Goal: Information Seeking & Learning: Learn about a topic

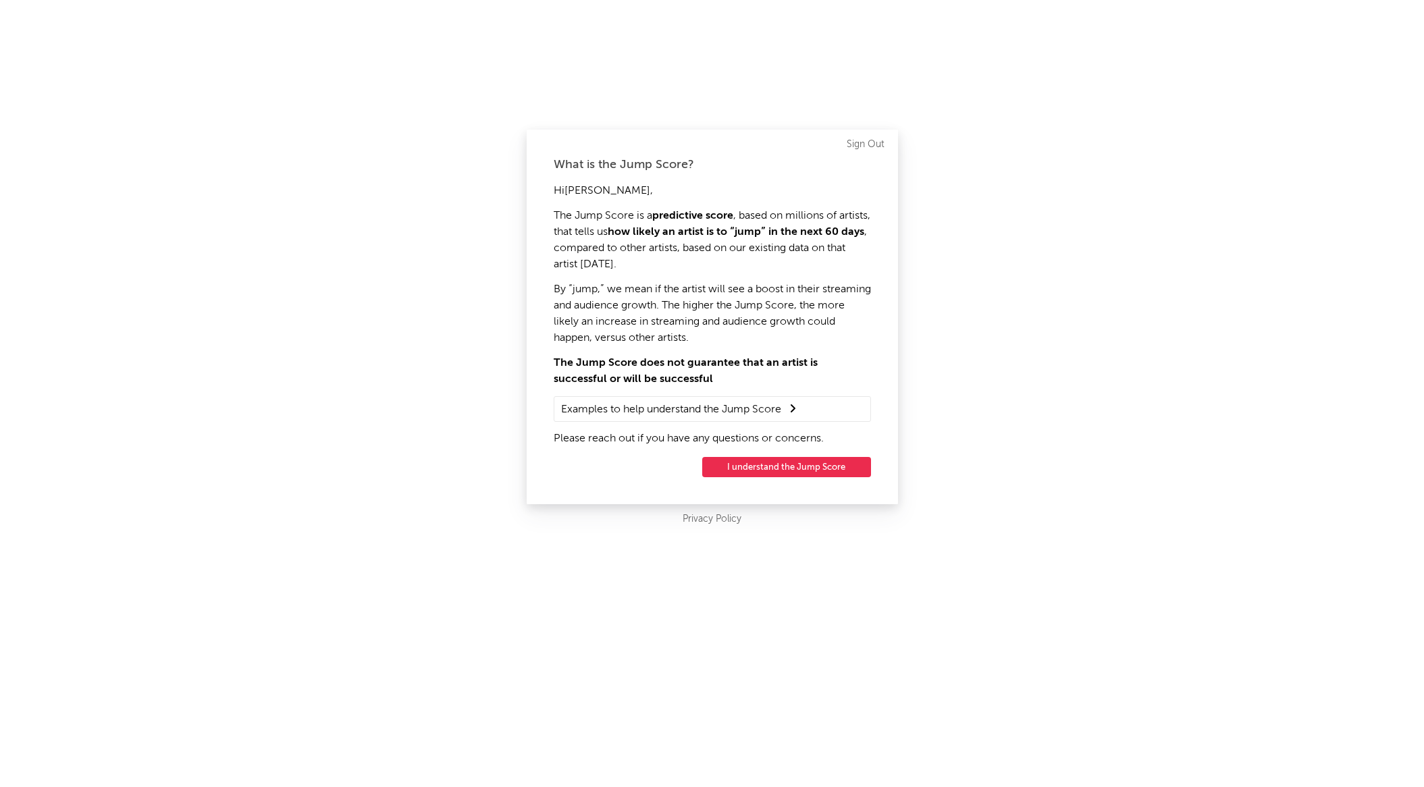
click at [780, 468] on button "I understand the Jump Score" at bounding box center [786, 467] width 169 height 20
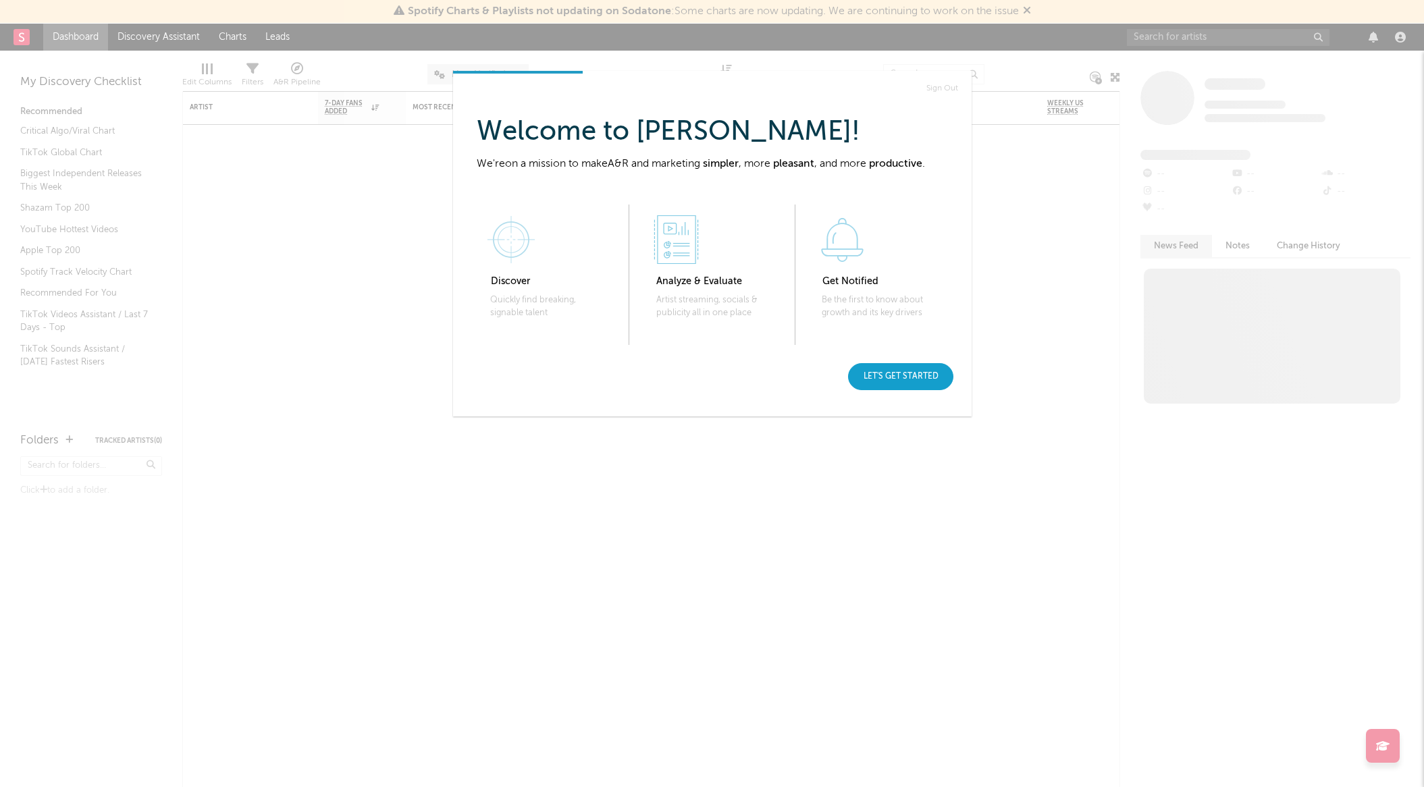
click at [890, 373] on div "Let's get started" at bounding box center [900, 376] width 105 height 27
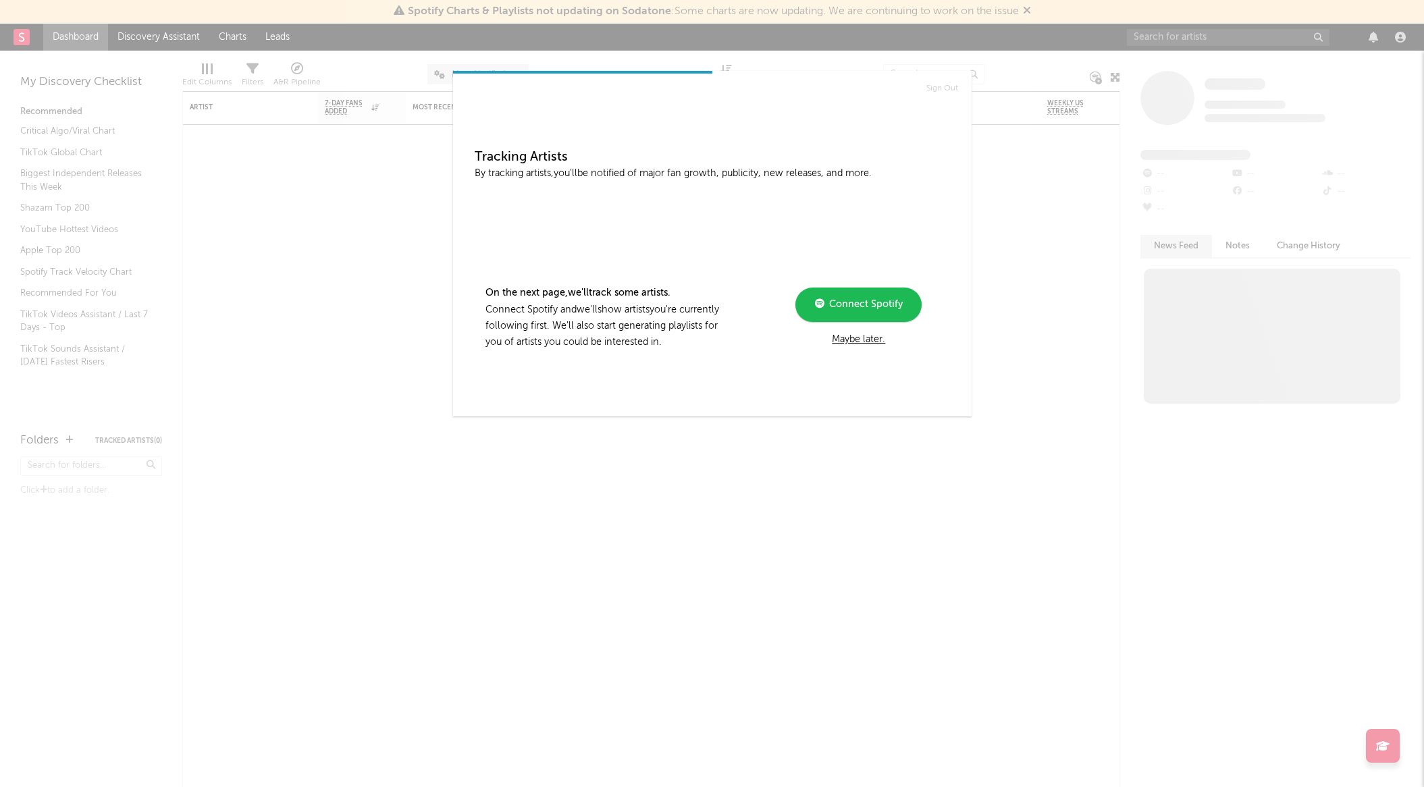
click at [846, 336] on div "Maybe later." at bounding box center [859, 339] width 182 height 16
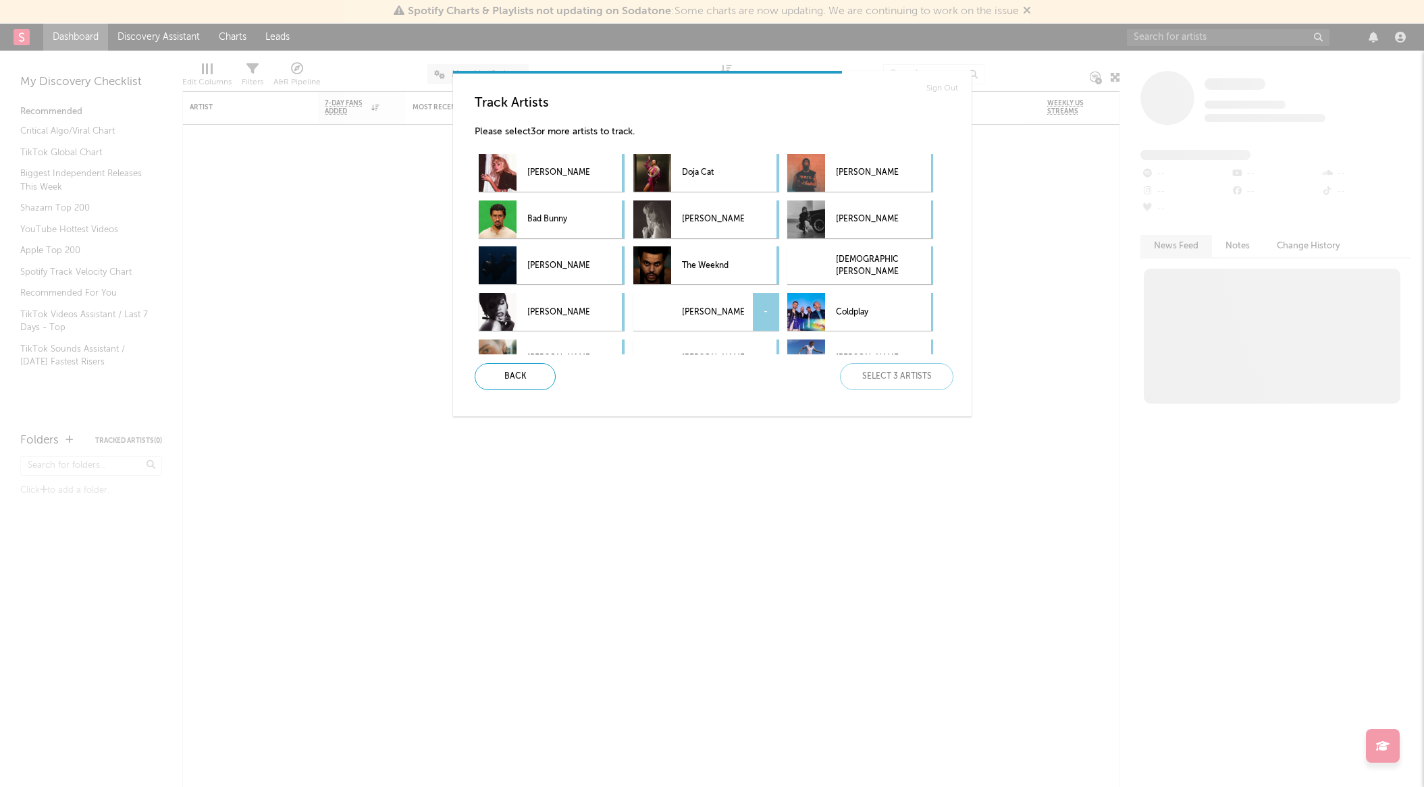
scroll to position [18, 0]
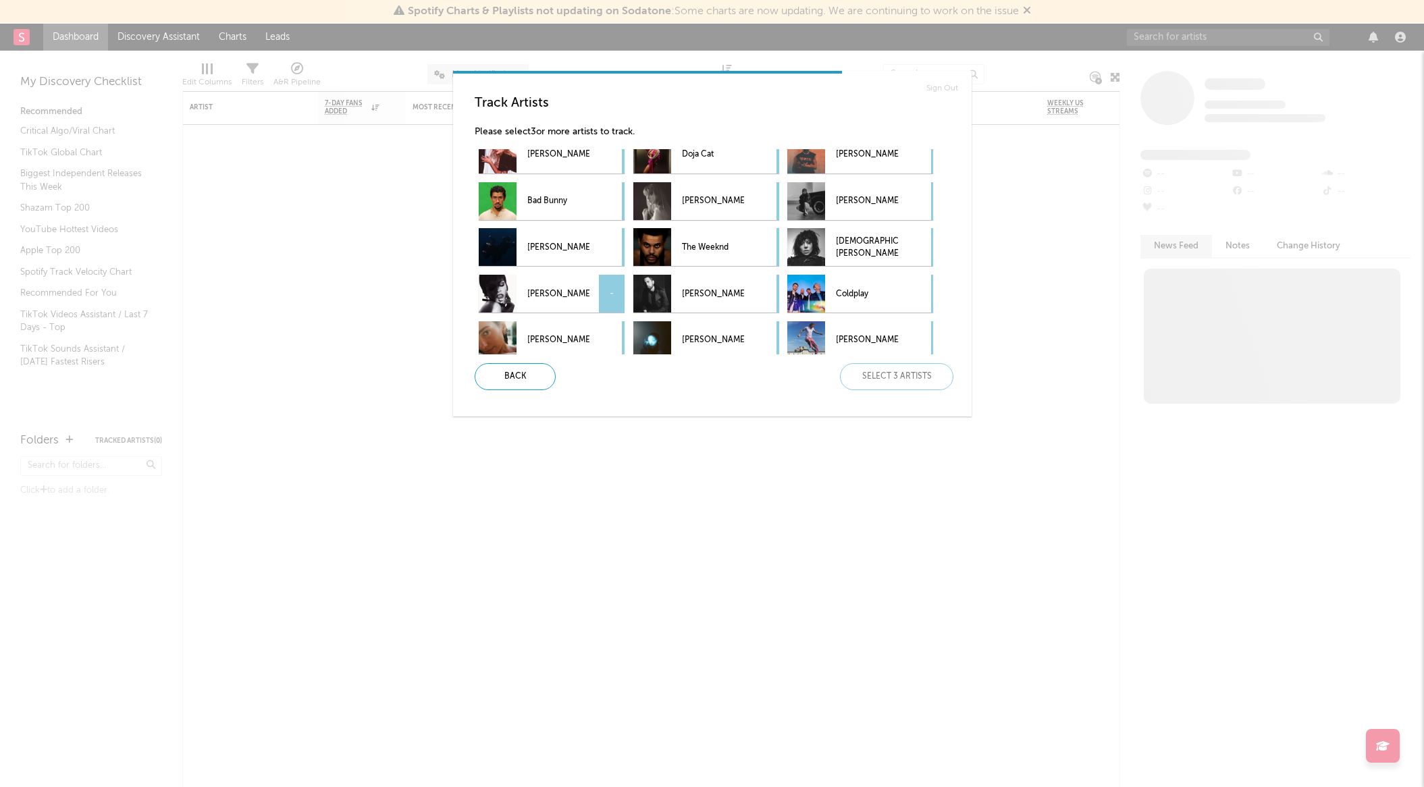
click at [564, 286] on p "[PERSON_NAME]" at bounding box center [558, 294] width 62 height 30
click at [701, 236] on p "The Weeknd" at bounding box center [713, 247] width 62 height 30
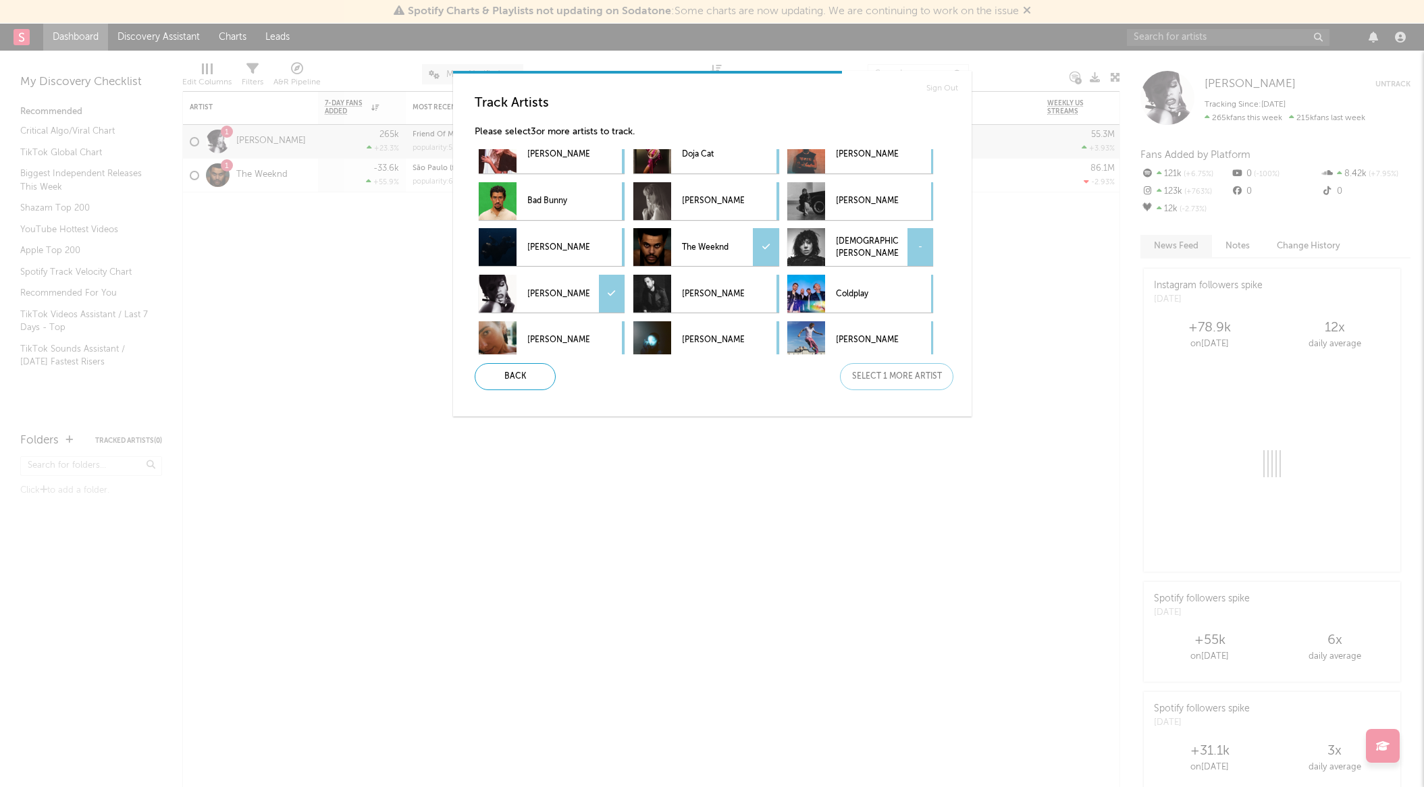
click at [843, 234] on p "[DEMOGRAPHIC_DATA][PERSON_NAME]" at bounding box center [867, 247] width 62 height 30
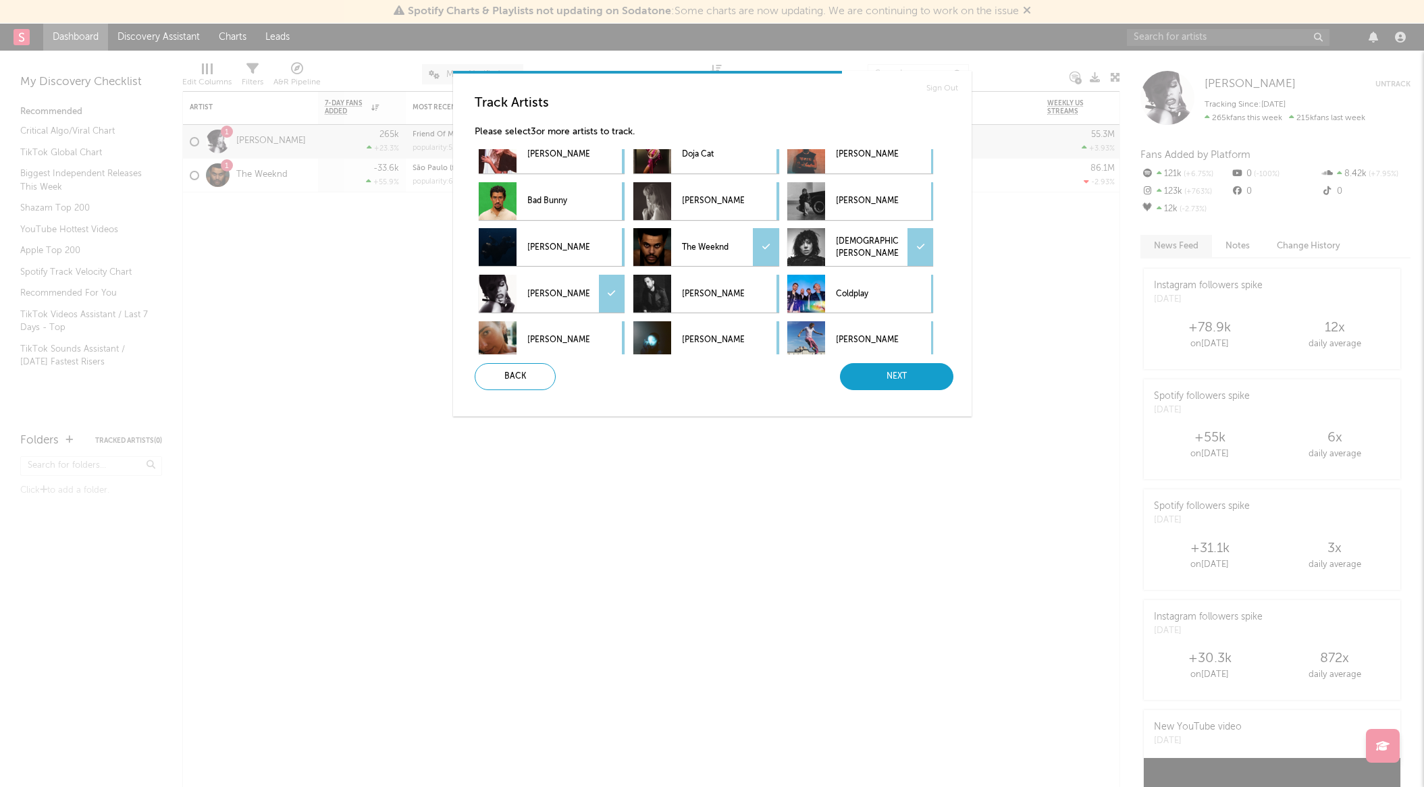
click at [880, 389] on div "Next" at bounding box center [896, 376] width 113 height 27
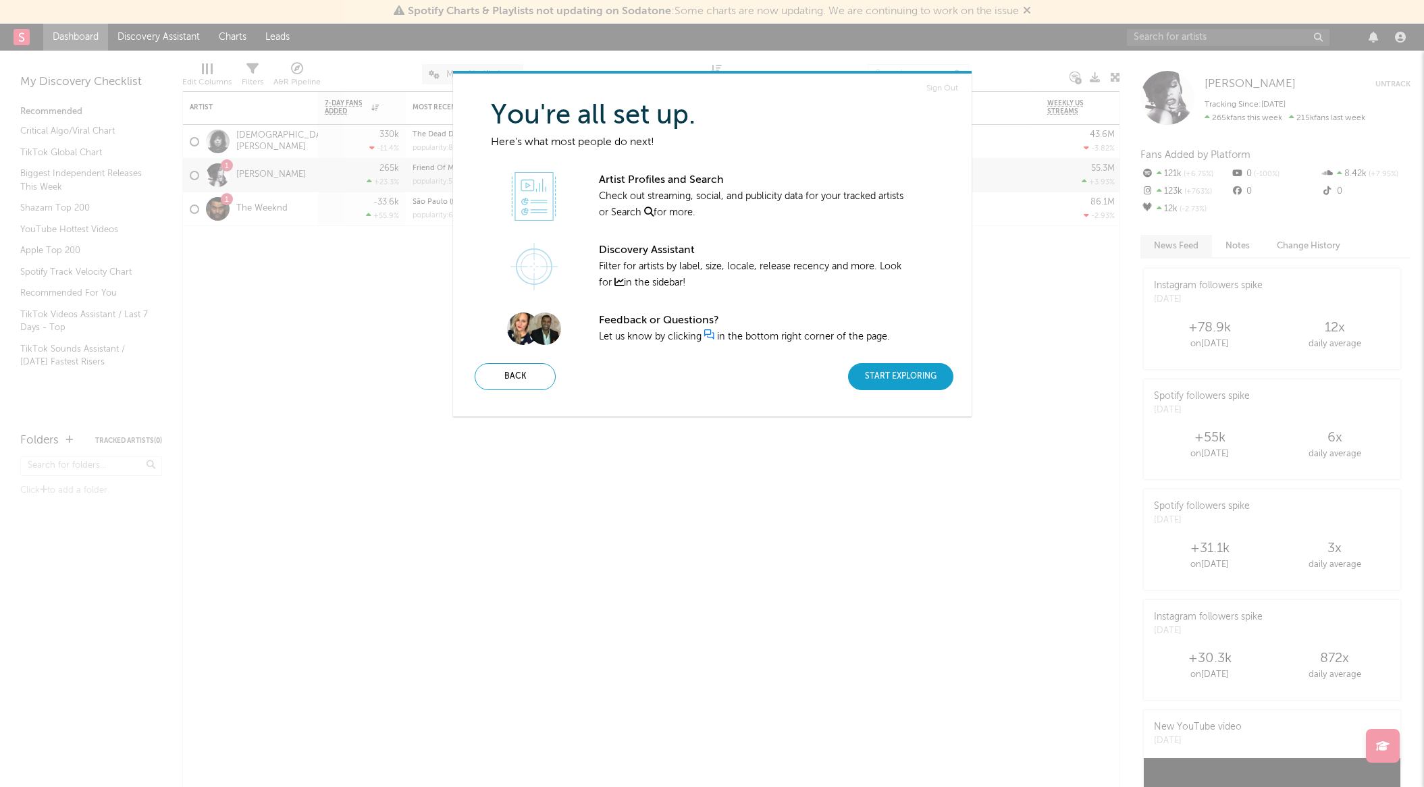
click at [879, 388] on div "Start Exploring" at bounding box center [900, 376] width 105 height 27
